Goal: Find specific page/section: Find specific page/section

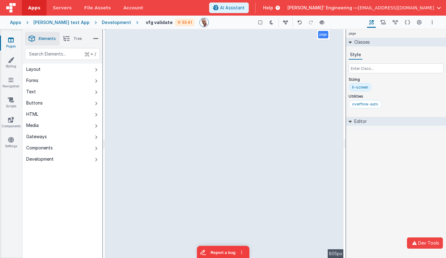
click at [105, 23] on div "Development" at bounding box center [116, 22] width 29 height 6
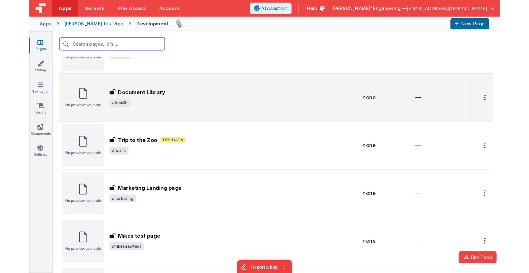
scroll to position [184, 0]
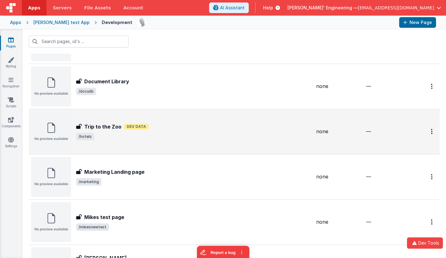
click at [116, 124] on h3 "Trip to the Zoo" at bounding box center [102, 126] width 37 height 7
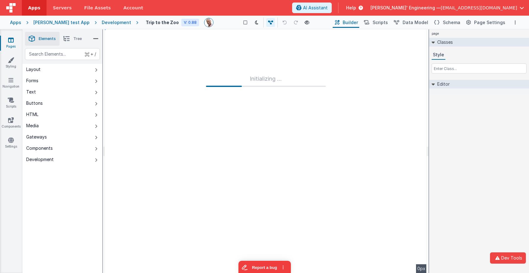
click at [458, 114] on div "page Classes Style Editor DEV: Focus DEV: builderToggleConditionalCSS DEV: Remo…" at bounding box center [479, 150] width 100 height 243
click at [105, 21] on div "Development" at bounding box center [116, 22] width 29 height 6
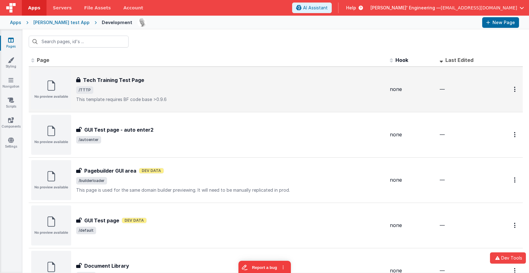
click at [161, 81] on div "Tech Training Test Page" at bounding box center [230, 79] width 309 height 7
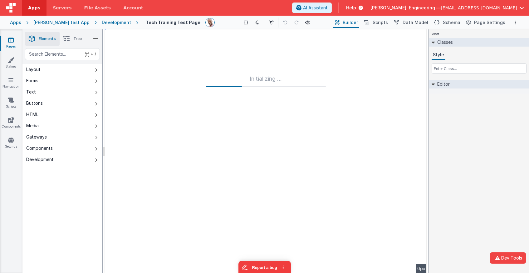
click at [107, 22] on div "Development" at bounding box center [116, 22] width 29 height 6
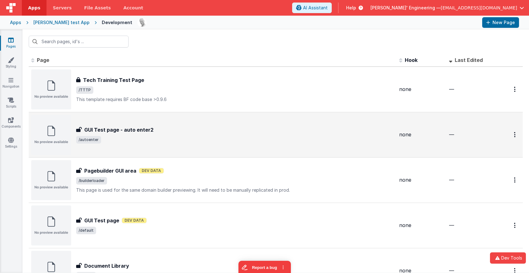
click at [142, 128] on h3 "GUI Test page - auto enter2" at bounding box center [118, 129] width 69 height 7
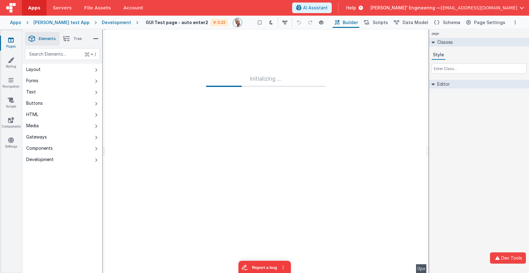
click at [103, 25] on div "Development" at bounding box center [116, 22] width 29 height 6
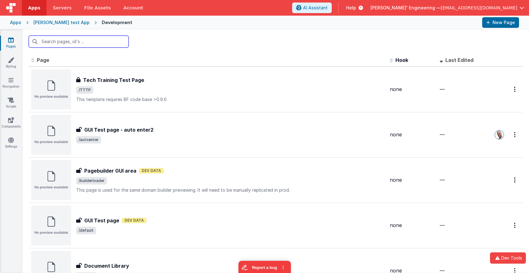
click at [96, 41] on input "text" at bounding box center [79, 42] width 100 height 12
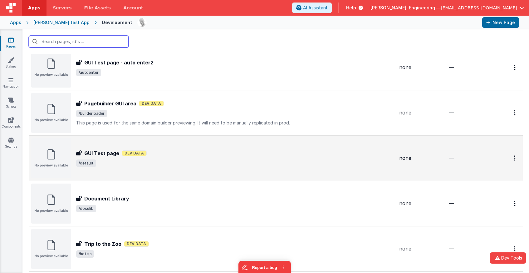
scroll to position [69, 0]
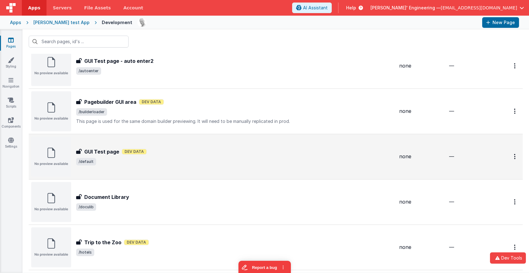
click at [107, 155] on h3 "GUI Test page" at bounding box center [101, 151] width 35 height 7
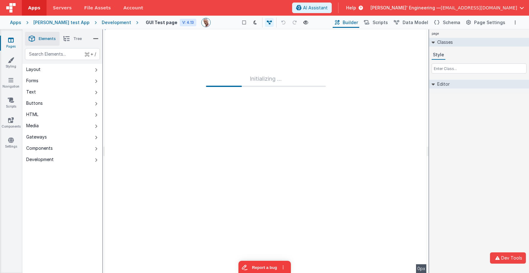
click at [109, 22] on div "Development" at bounding box center [116, 22] width 29 height 6
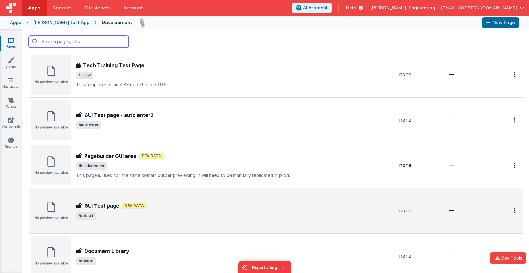
scroll to position [30, 0]
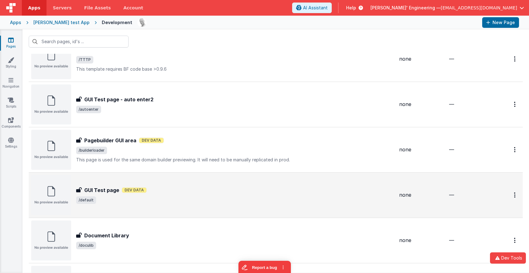
click at [173, 206] on div "GUI Test page GUI Test page Dev Data /default" at bounding box center [212, 195] width 363 height 40
